Goal: Task Accomplishment & Management: Use online tool/utility

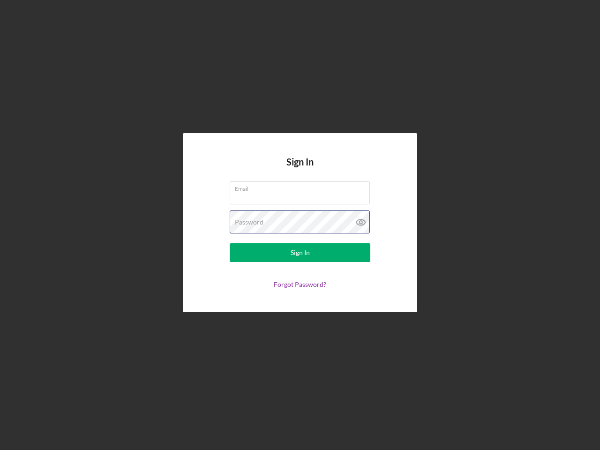
click at [300, 225] on div "Password" at bounding box center [300, 221] width 141 height 23
click at [361, 222] on icon at bounding box center [360, 221] width 23 height 23
